Goal: Information Seeking & Learning: Learn about a topic

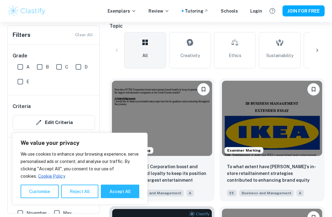
scroll to position [139, 0]
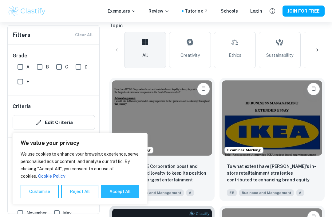
click at [126, 198] on button "Accept All" at bounding box center [120, 192] width 38 height 14
checkbox input "true"
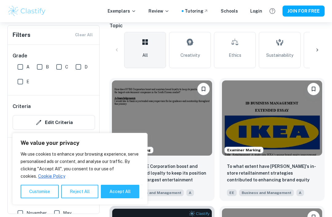
checkbox input "true"
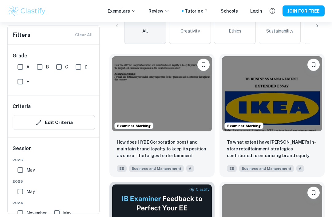
scroll to position [161, 0]
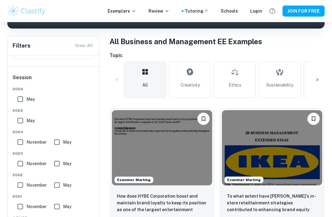
scroll to position [111, 0]
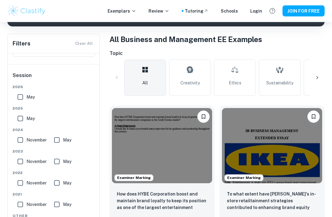
click at [128, 198] on p "How does HYBE Corporation boost and maintain brand loyalty to keep its position…" at bounding box center [162, 201] width 90 height 21
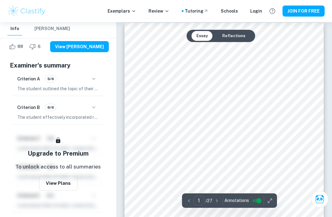
scroll to position [229, 0]
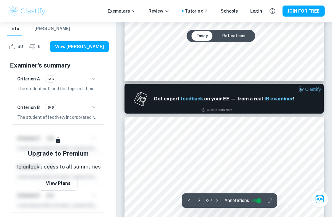
type input "2"
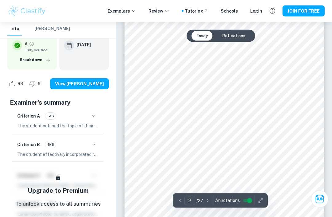
scroll to position [350, 0]
